Goal: Navigation & Orientation: Understand site structure

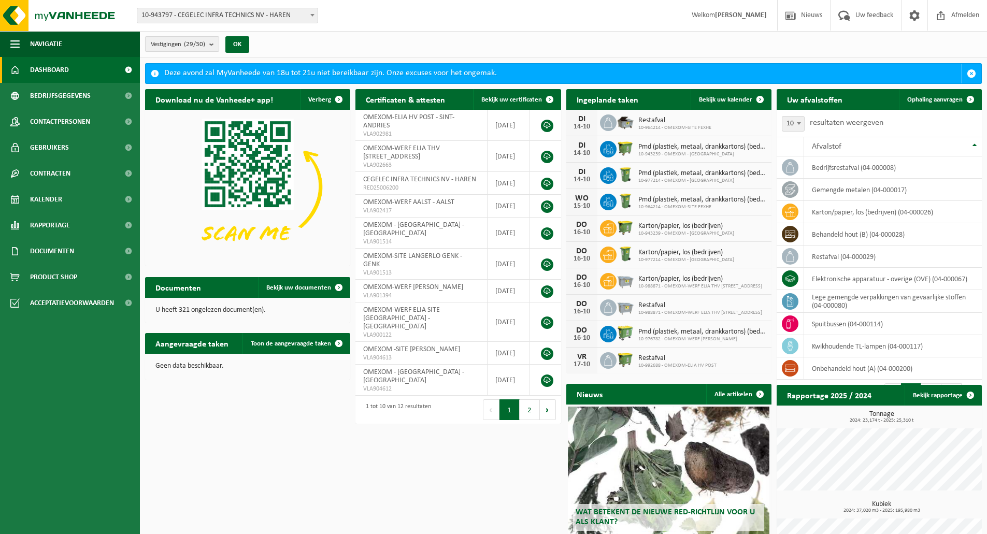
click at [199, 41] on count "(29/30)" at bounding box center [194, 44] width 21 height 7
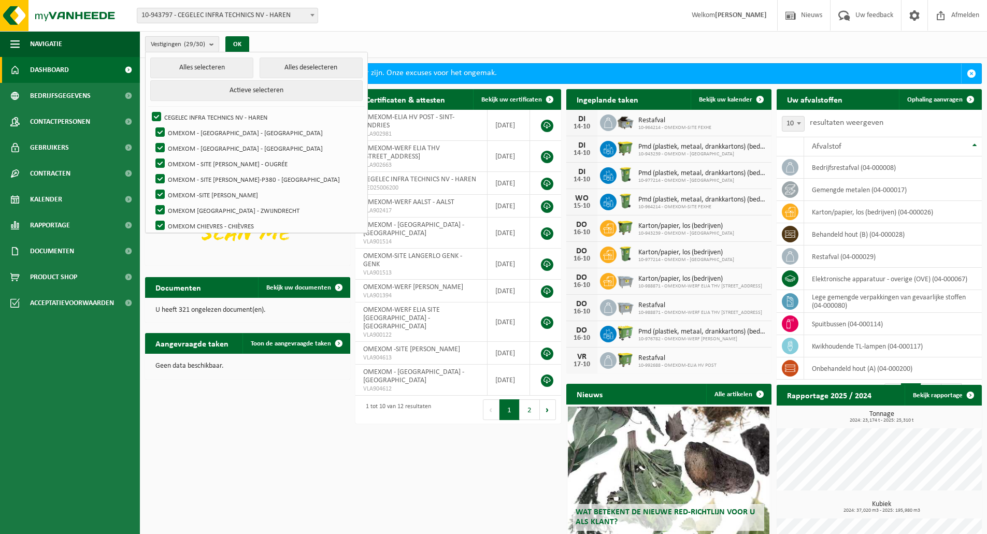
click at [199, 41] on count "(29/30)" at bounding box center [194, 44] width 21 height 7
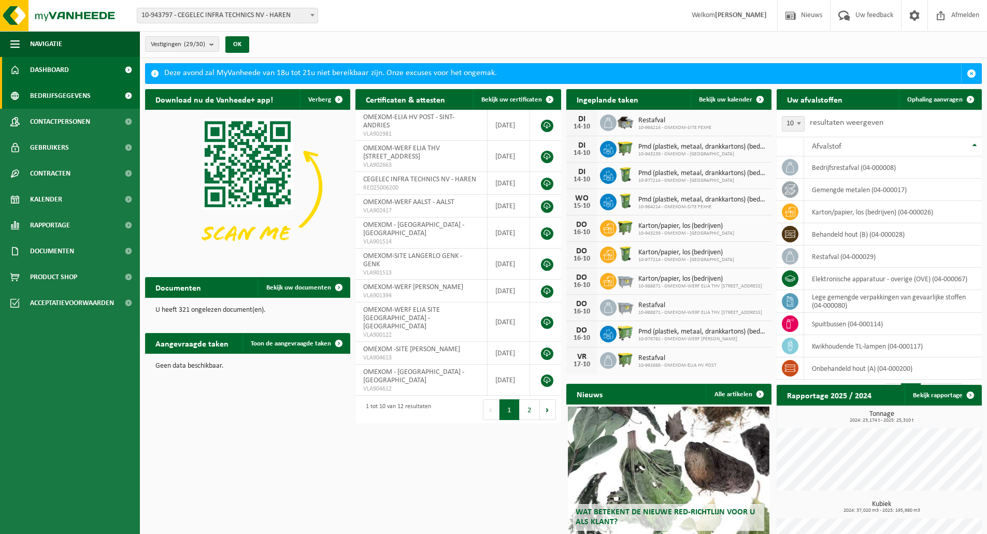
click at [66, 85] on span "Bedrijfsgegevens" at bounding box center [60, 96] width 61 height 26
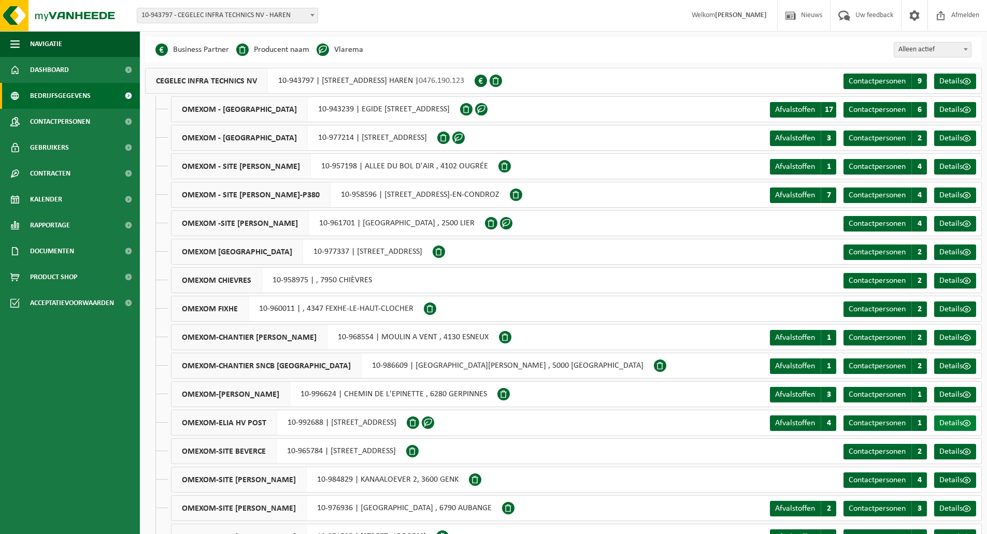
click at [958, 416] on link "Details" at bounding box center [955, 423] width 42 height 16
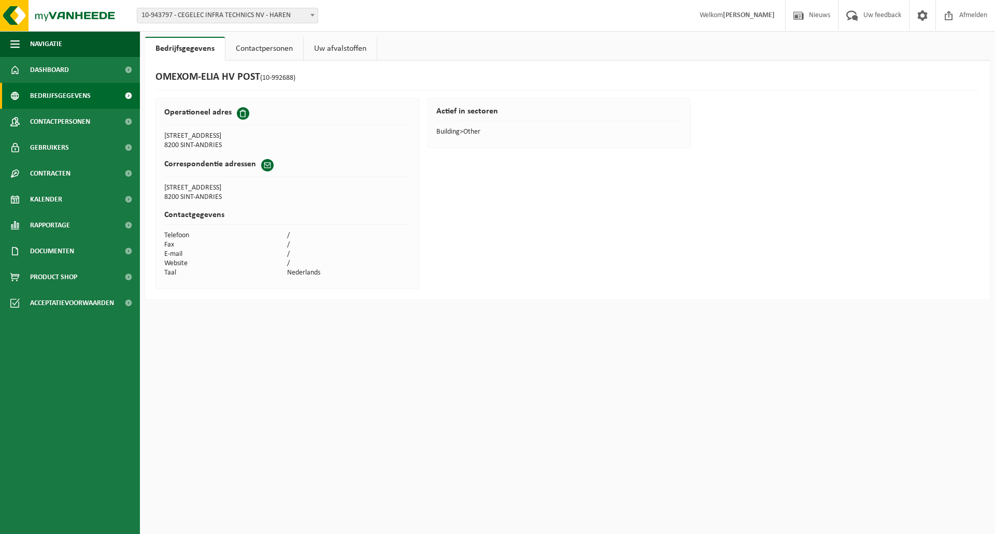
click at [87, 87] on span "Bedrijfsgegevens" at bounding box center [60, 96] width 61 height 26
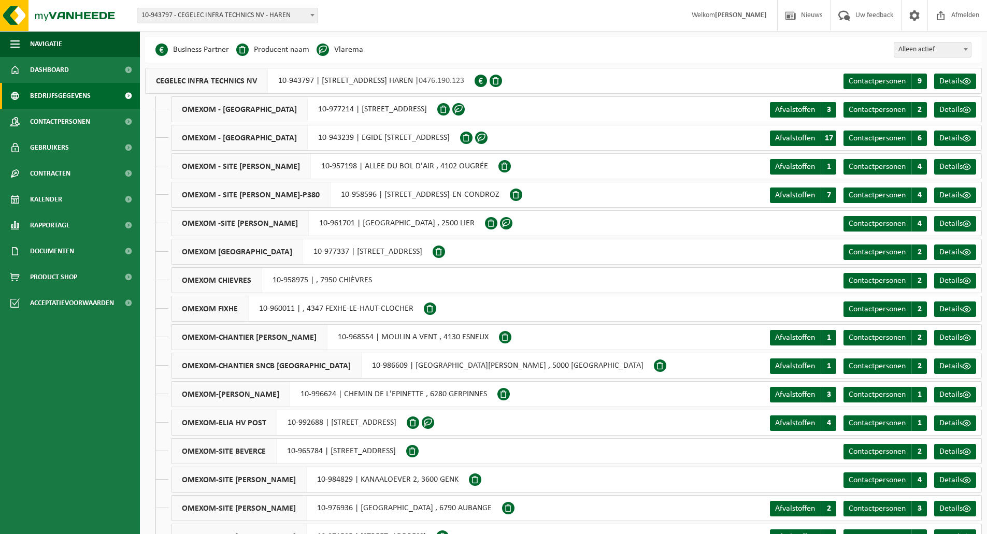
click at [212, 16] on span "10-943797 - CEGELEC INFRA TECHNICS NV - HAREN" at bounding box center [227, 15] width 180 height 15
click at [944, 49] on span "Alleen actief" at bounding box center [932, 49] width 77 height 15
click at [931, 52] on span "Alles" at bounding box center [932, 49] width 77 height 15
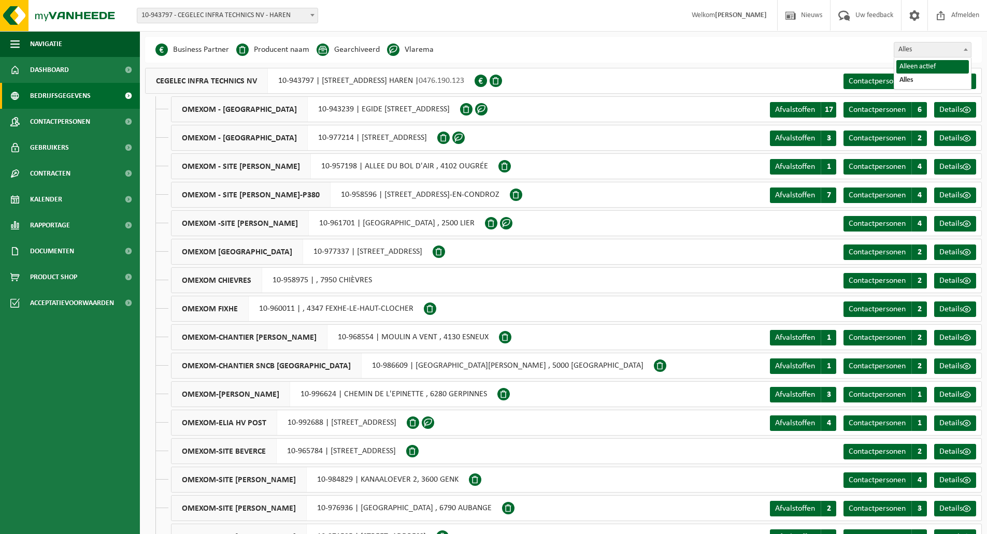
select select "false"
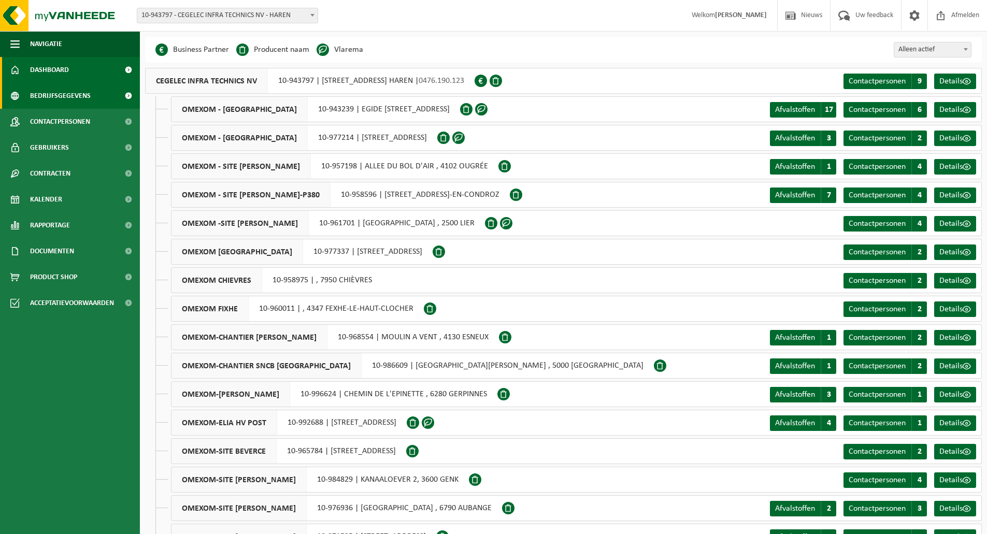
click at [92, 73] on link "Dashboard" at bounding box center [70, 70] width 140 height 26
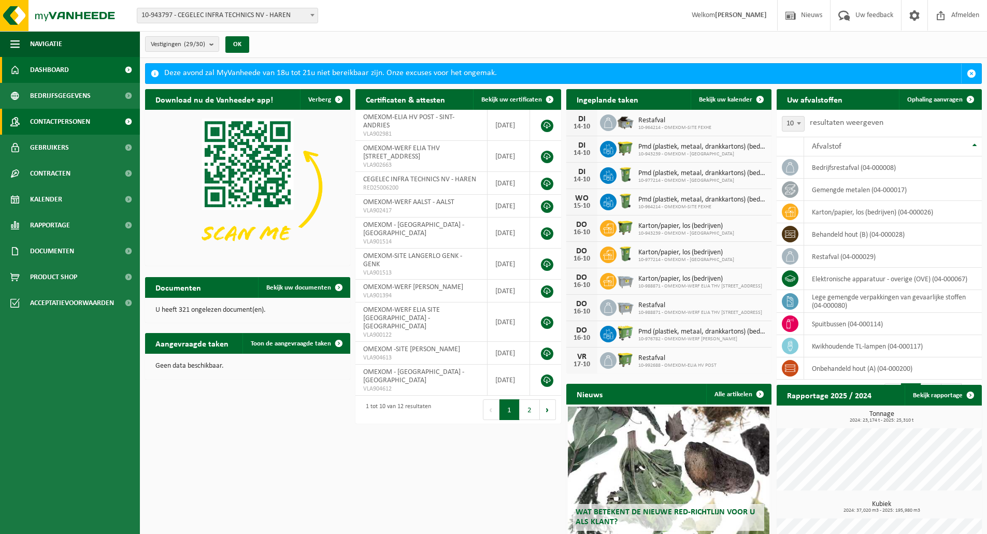
click at [72, 116] on span "Contactpersonen" at bounding box center [60, 122] width 60 height 26
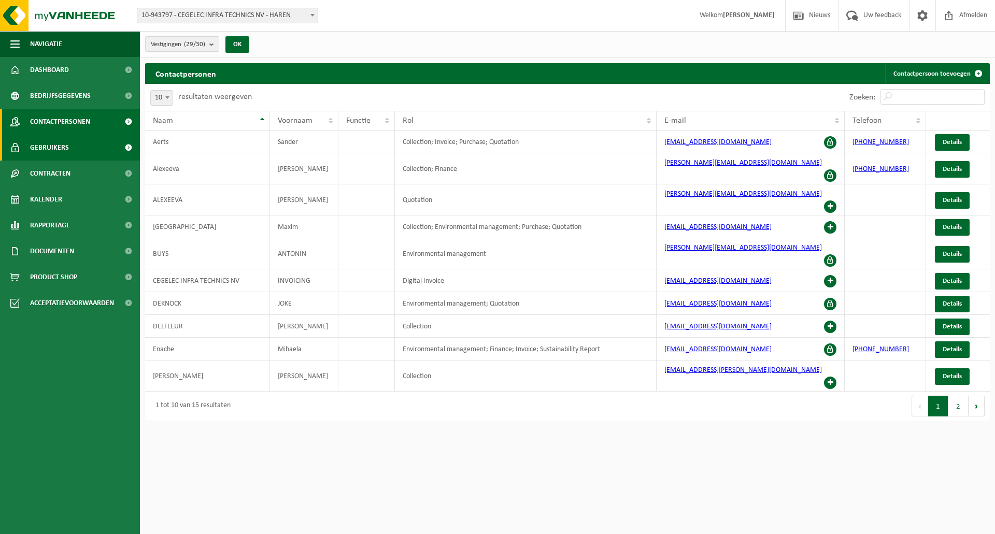
click at [93, 153] on link "Gebruikers" at bounding box center [70, 148] width 140 height 26
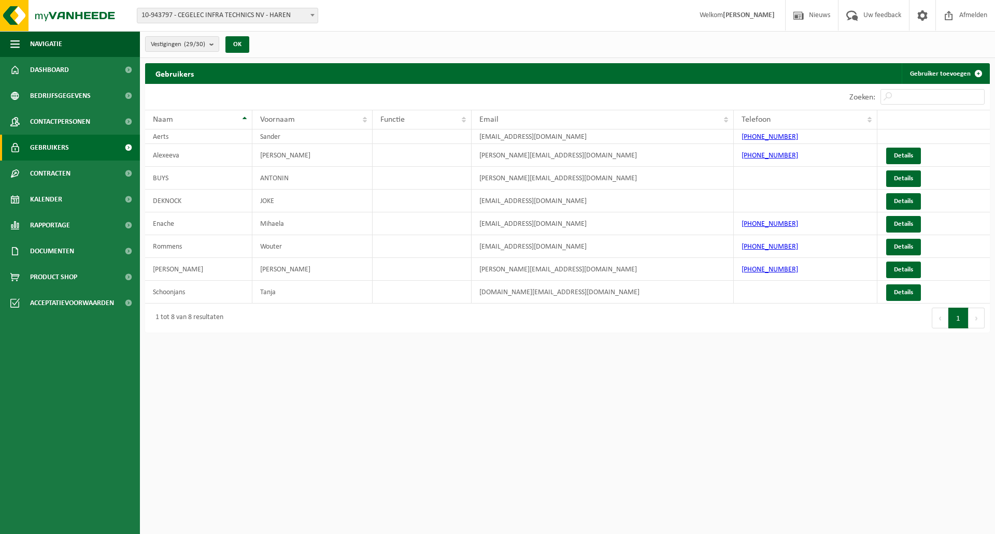
click at [89, 168] on link "Contracten" at bounding box center [70, 174] width 140 height 26
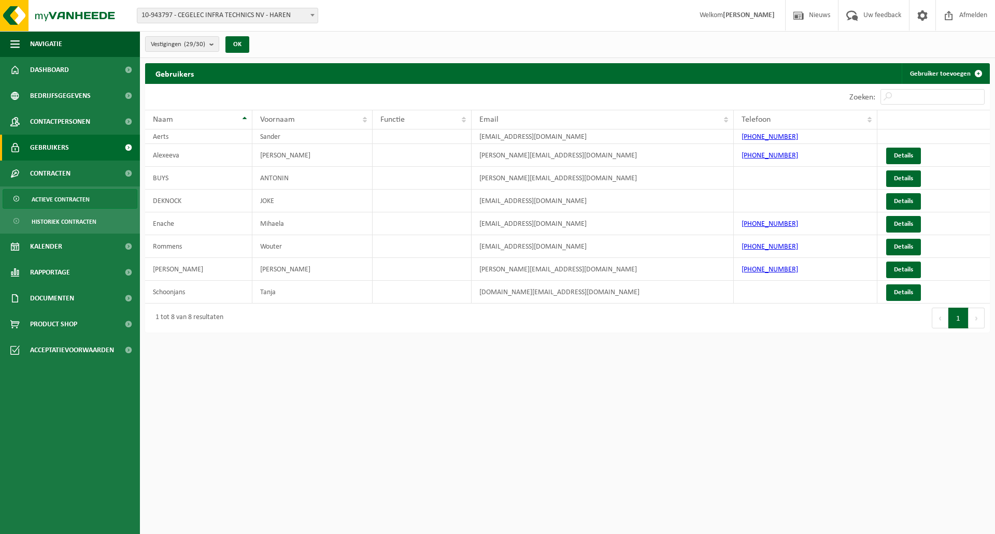
click at [84, 195] on span "Actieve contracten" at bounding box center [61, 200] width 58 height 20
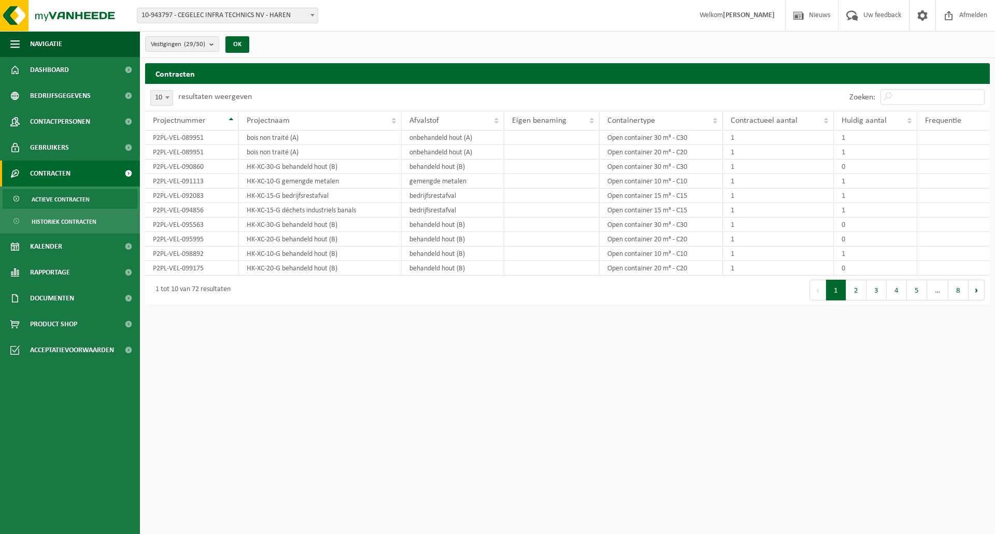
click at [82, 178] on link "Contracten" at bounding box center [70, 174] width 140 height 26
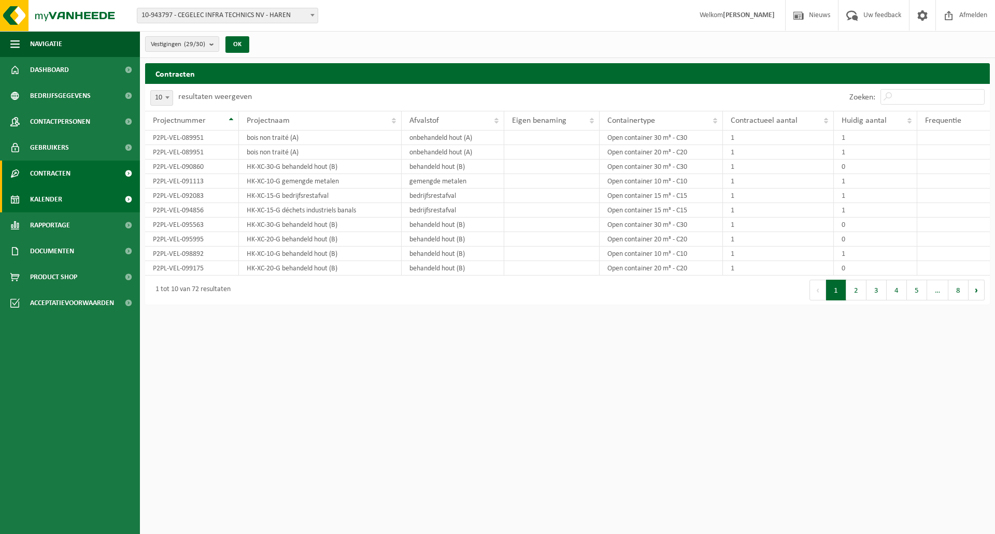
click at [82, 193] on link "Kalender" at bounding box center [70, 199] width 140 height 26
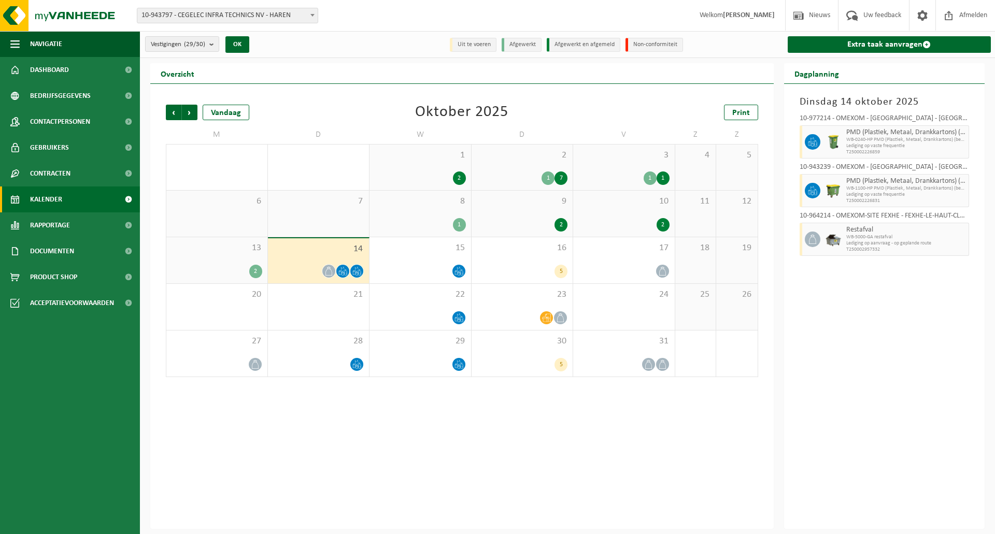
click at [84, 226] on link "Rapportage" at bounding box center [70, 225] width 140 height 26
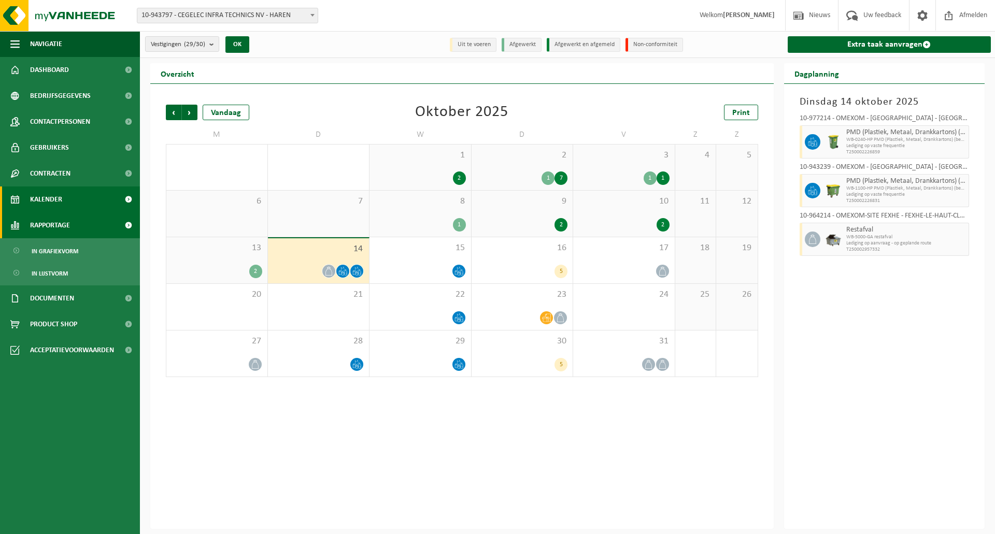
click at [81, 223] on link "Rapportage" at bounding box center [70, 225] width 140 height 26
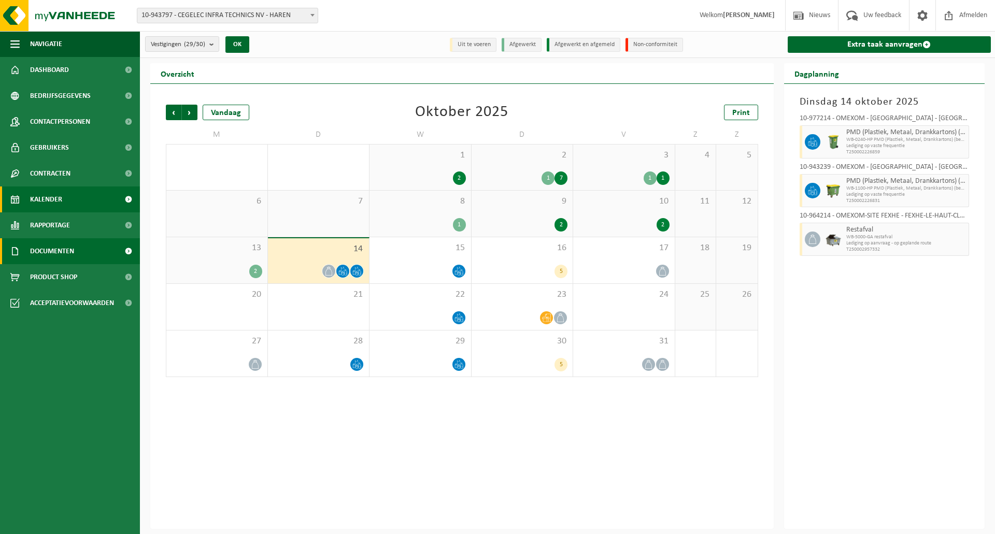
click at [82, 246] on link "Documenten" at bounding box center [70, 251] width 140 height 26
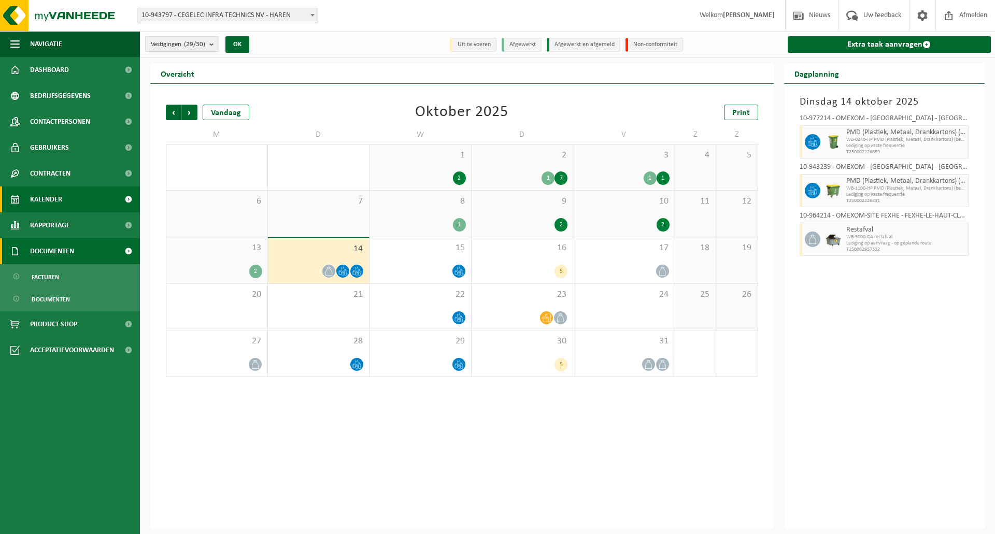
click at [73, 259] on span "Documenten" at bounding box center [52, 251] width 44 height 26
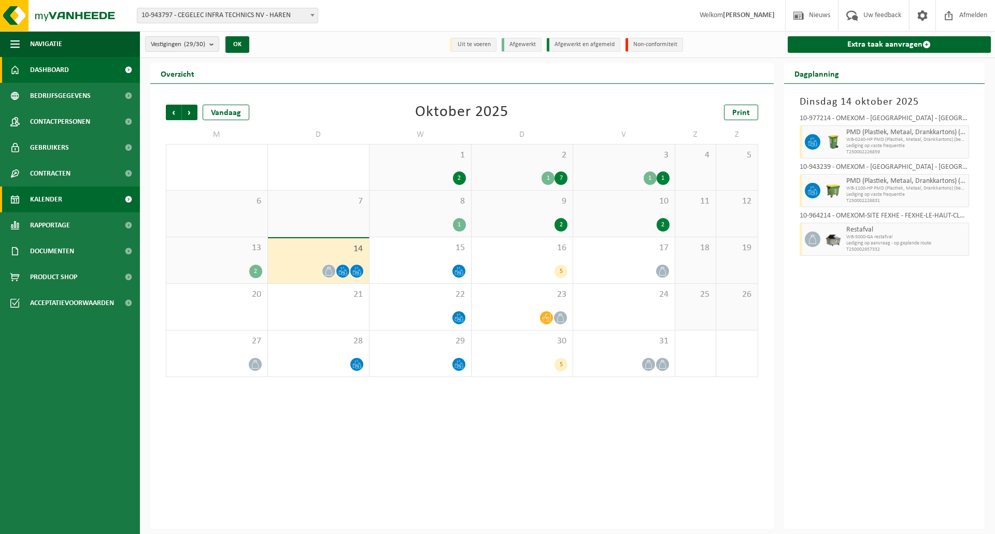
click at [98, 73] on link "Dashboard" at bounding box center [70, 70] width 140 height 26
